Goal: Task Accomplishment & Management: Manage account settings

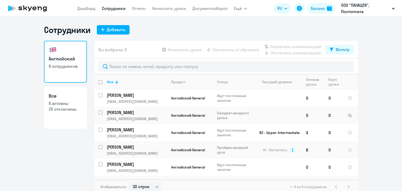
select select "30"
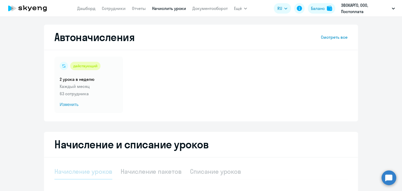
select select "10"
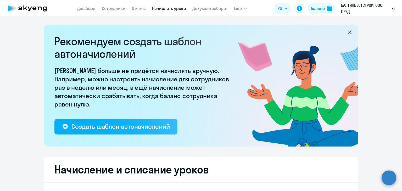
select select "10"
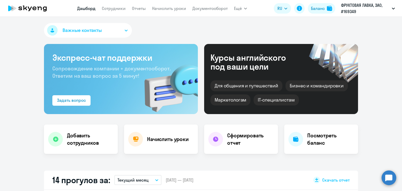
select select "30"
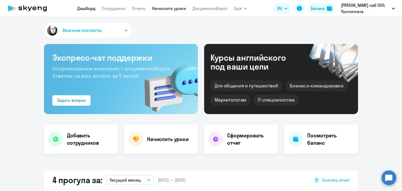
click at [157, 9] on link "Начислить уроки" at bounding box center [169, 8] width 34 height 5
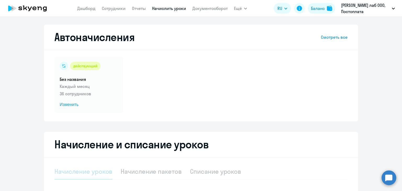
select select "10"
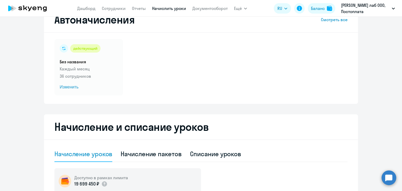
scroll to position [26, 0]
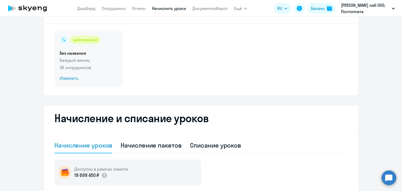
click at [72, 81] on span "Изменить" at bounding box center [89, 78] width 58 height 6
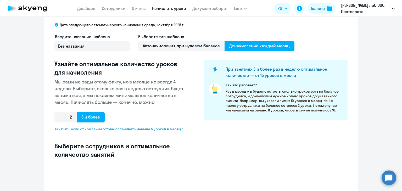
select select "10"
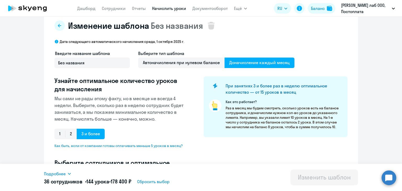
scroll to position [105, 0]
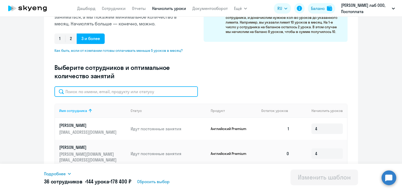
click at [86, 95] on input "text" at bounding box center [125, 91] width 143 height 10
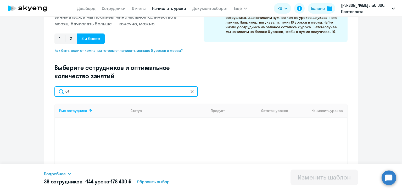
type input "v"
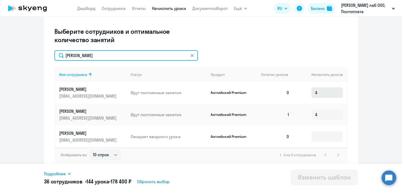
scroll to position [141, 0]
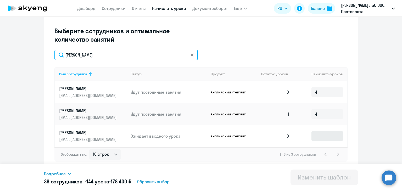
type input "мария"
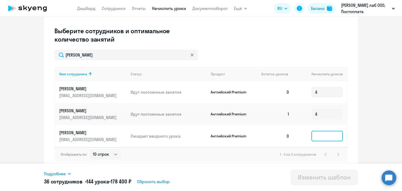
click at [331, 140] on input at bounding box center [327, 136] width 31 height 10
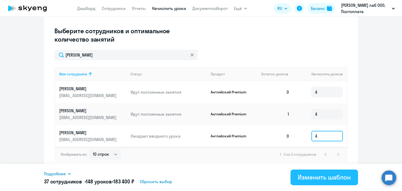
type input "4"
click at [308, 178] on div "Изменить шаблон" at bounding box center [324, 177] width 53 height 8
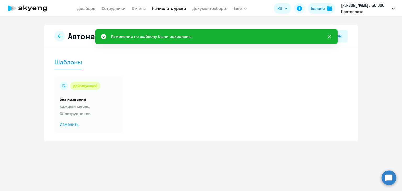
click at [331, 35] on icon at bounding box center [330, 37] width 4 height 4
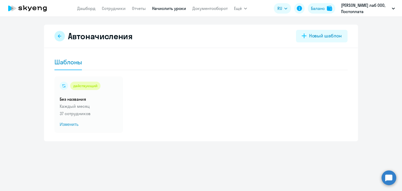
click at [57, 35] on button at bounding box center [59, 36] width 10 height 10
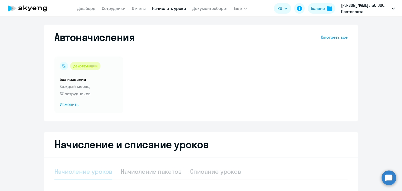
select select "10"
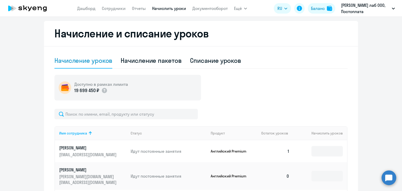
scroll to position [131, 0]
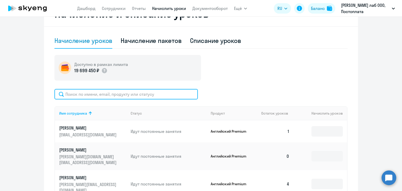
click at [120, 99] on input "text" at bounding box center [125, 94] width 143 height 10
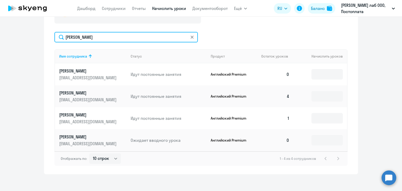
scroll to position [192, 0]
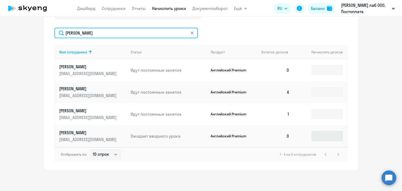
type input "мари"
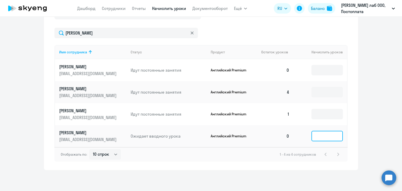
click at [319, 135] on input at bounding box center [327, 136] width 31 height 10
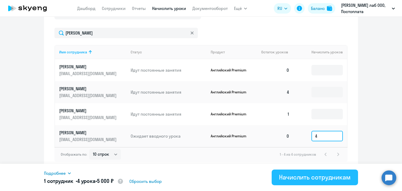
type input "4"
click at [306, 180] on div "Начислить сотрудникам" at bounding box center [315, 177] width 72 height 8
